Goal: Task Accomplishment & Management: Use online tool/utility

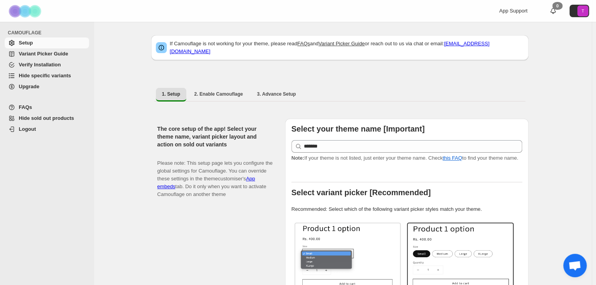
click at [48, 74] on span "Hide specific variants" at bounding box center [45, 76] width 52 height 6
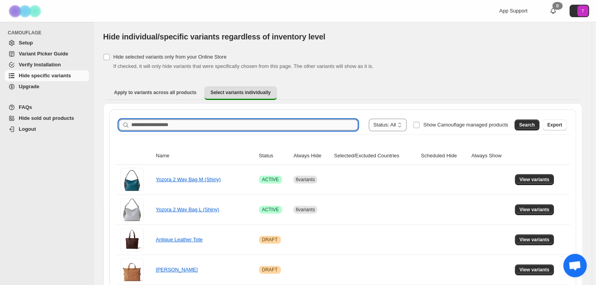
click at [157, 125] on input "Search product name" at bounding box center [244, 124] width 226 height 11
paste input "*******"
type input "*******"
click at [532, 127] on span "Search" at bounding box center [527, 125] width 16 height 6
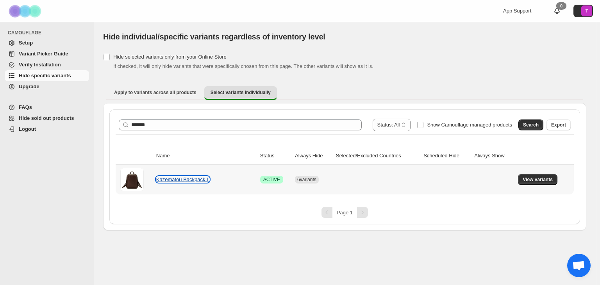
click at [197, 179] on link "Kazematou Backpack L" at bounding box center [182, 179] width 53 height 6
click at [545, 178] on span "View variants" at bounding box center [537, 179] width 30 height 6
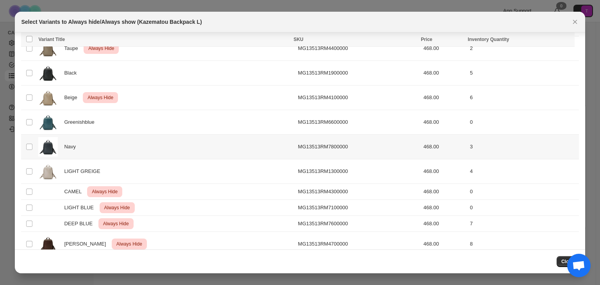
scroll to position [69, 0]
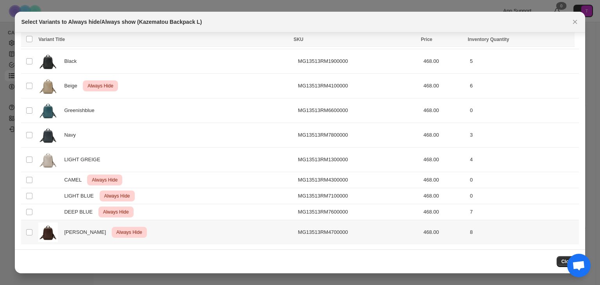
click at [124, 232] on span "Always Hide" at bounding box center [129, 232] width 29 height 9
click at [410, 40] on span "Always hide" at bounding box center [399, 40] width 27 height 6
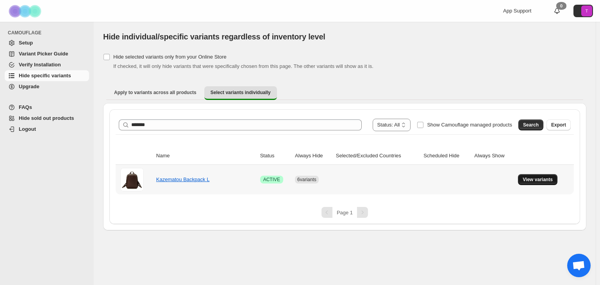
click at [545, 181] on span "View variants" at bounding box center [537, 179] width 30 height 6
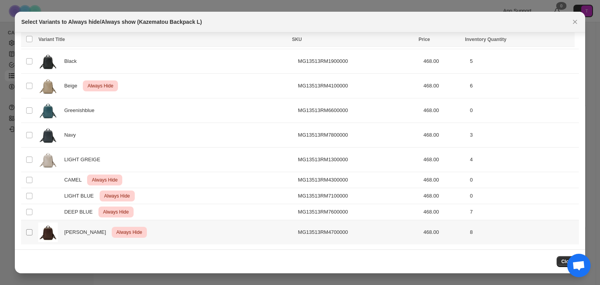
click at [33, 232] on span ":r12:" at bounding box center [29, 232] width 7 height 7
click at [565, 39] on icon "More actions" at bounding box center [567, 40] width 8 height 8
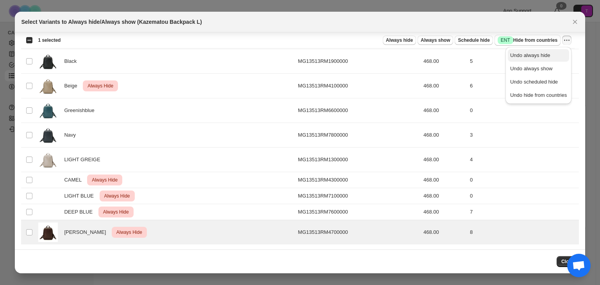
click at [547, 56] on span "Undo always hide" at bounding box center [530, 55] width 40 height 6
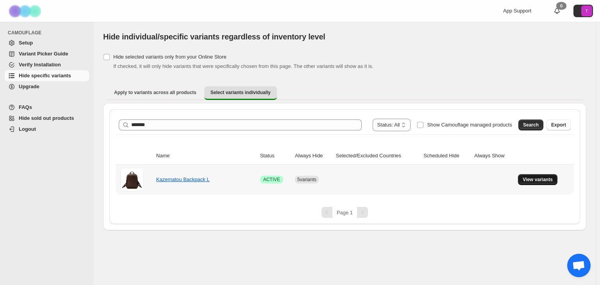
click at [542, 179] on span "View variants" at bounding box center [537, 179] width 30 height 6
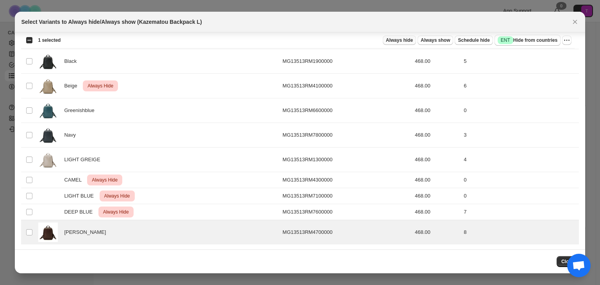
click at [408, 41] on span "Always hide" at bounding box center [399, 40] width 27 height 6
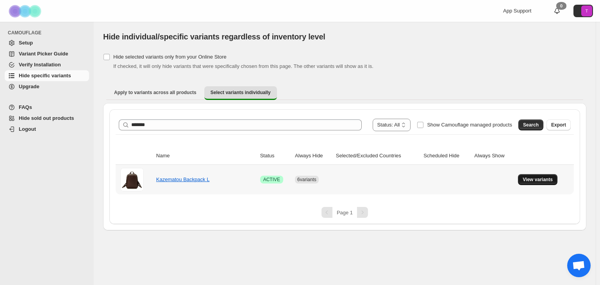
click at [540, 177] on span "View variants" at bounding box center [537, 179] width 30 height 6
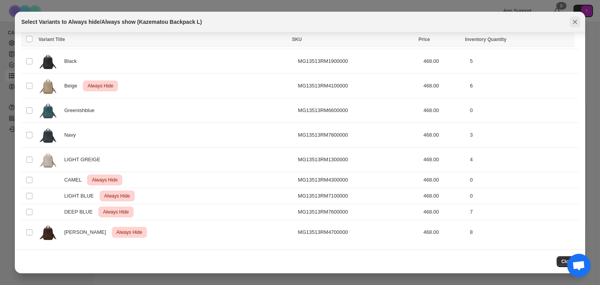
click at [578, 24] on icon "Close" at bounding box center [575, 22] width 8 height 8
